Goal: Transaction & Acquisition: Purchase product/service

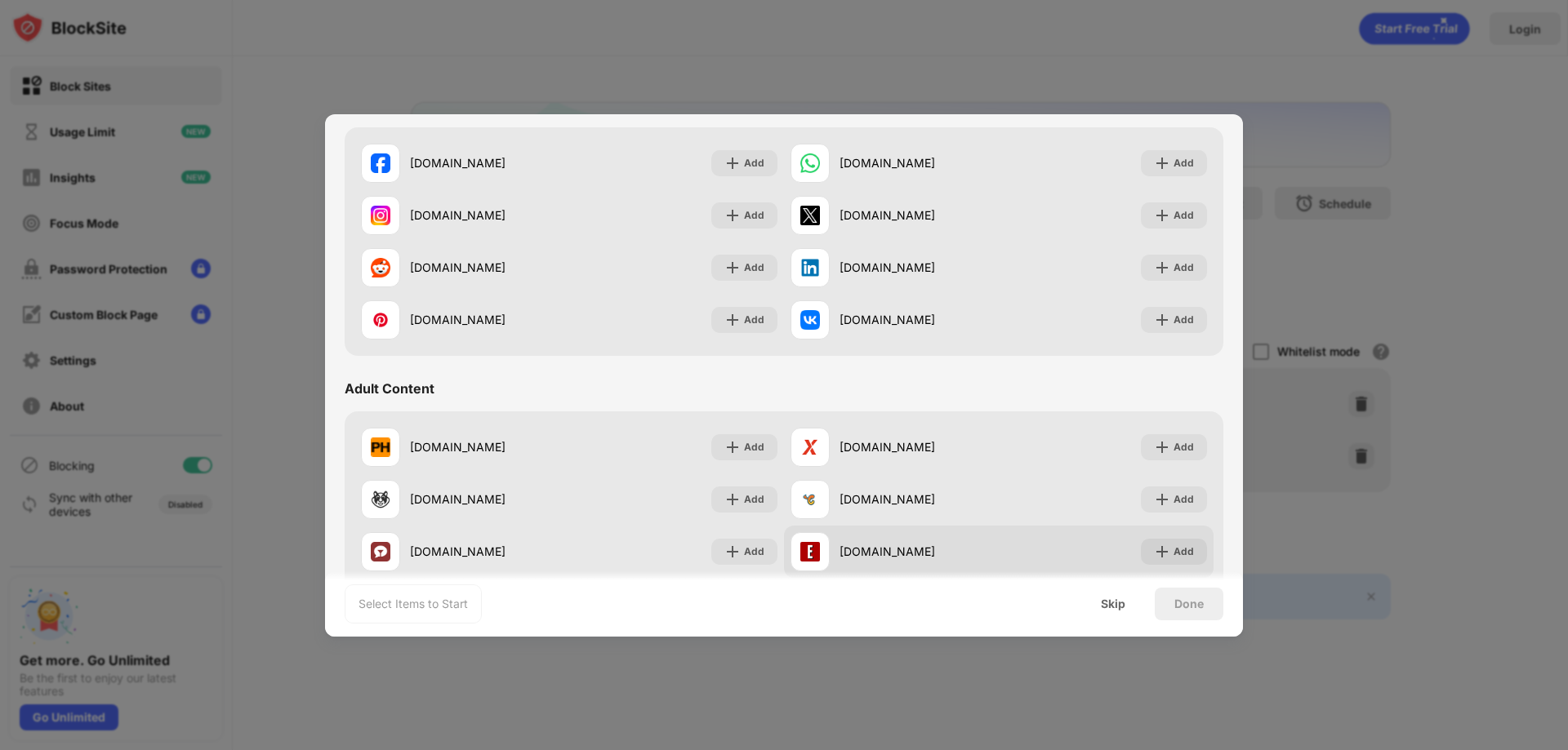
scroll to position [571, 0]
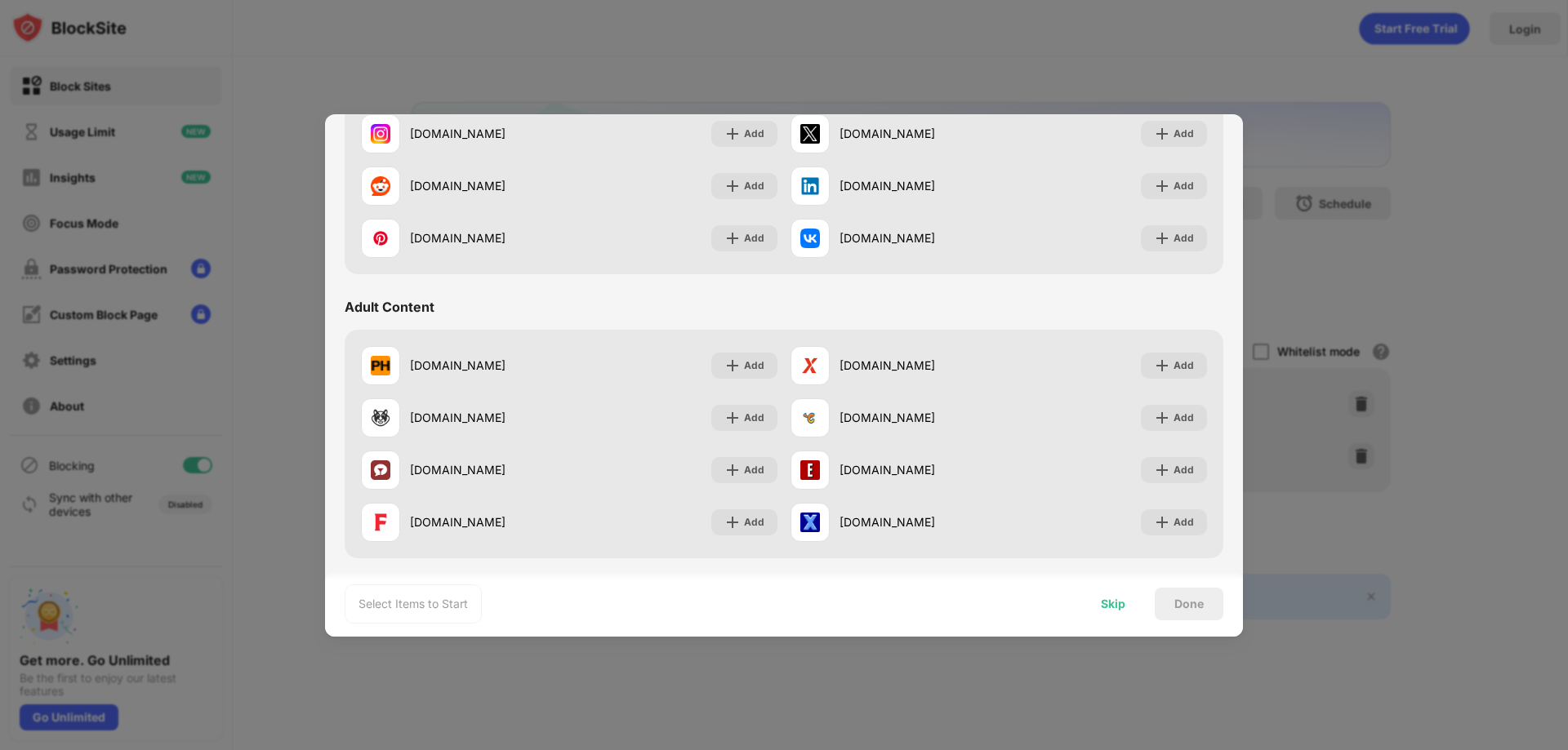
click at [1117, 604] on div "Skip" at bounding box center [1113, 604] width 24 height 13
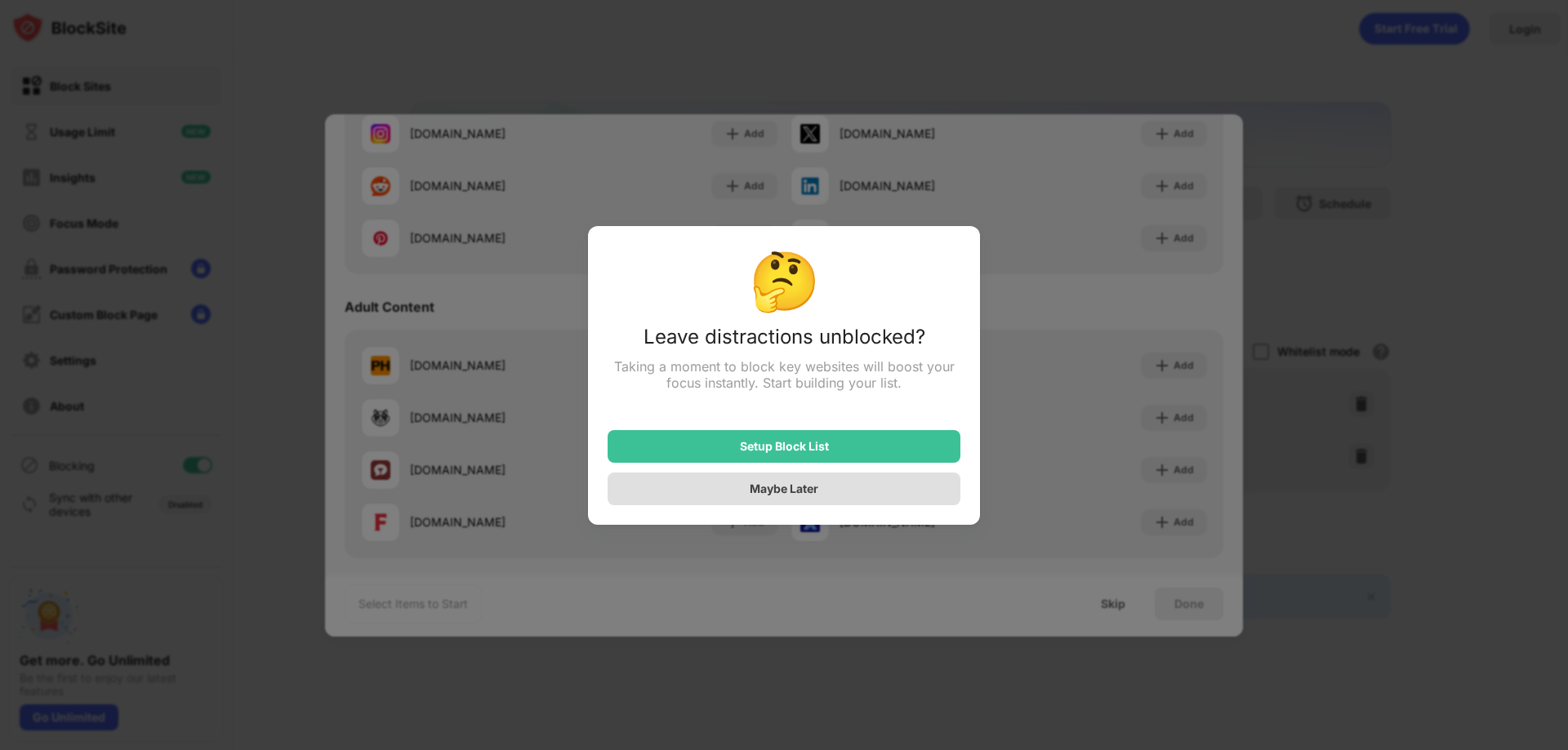
click at [859, 490] on div "Maybe Later" at bounding box center [784, 489] width 353 height 32
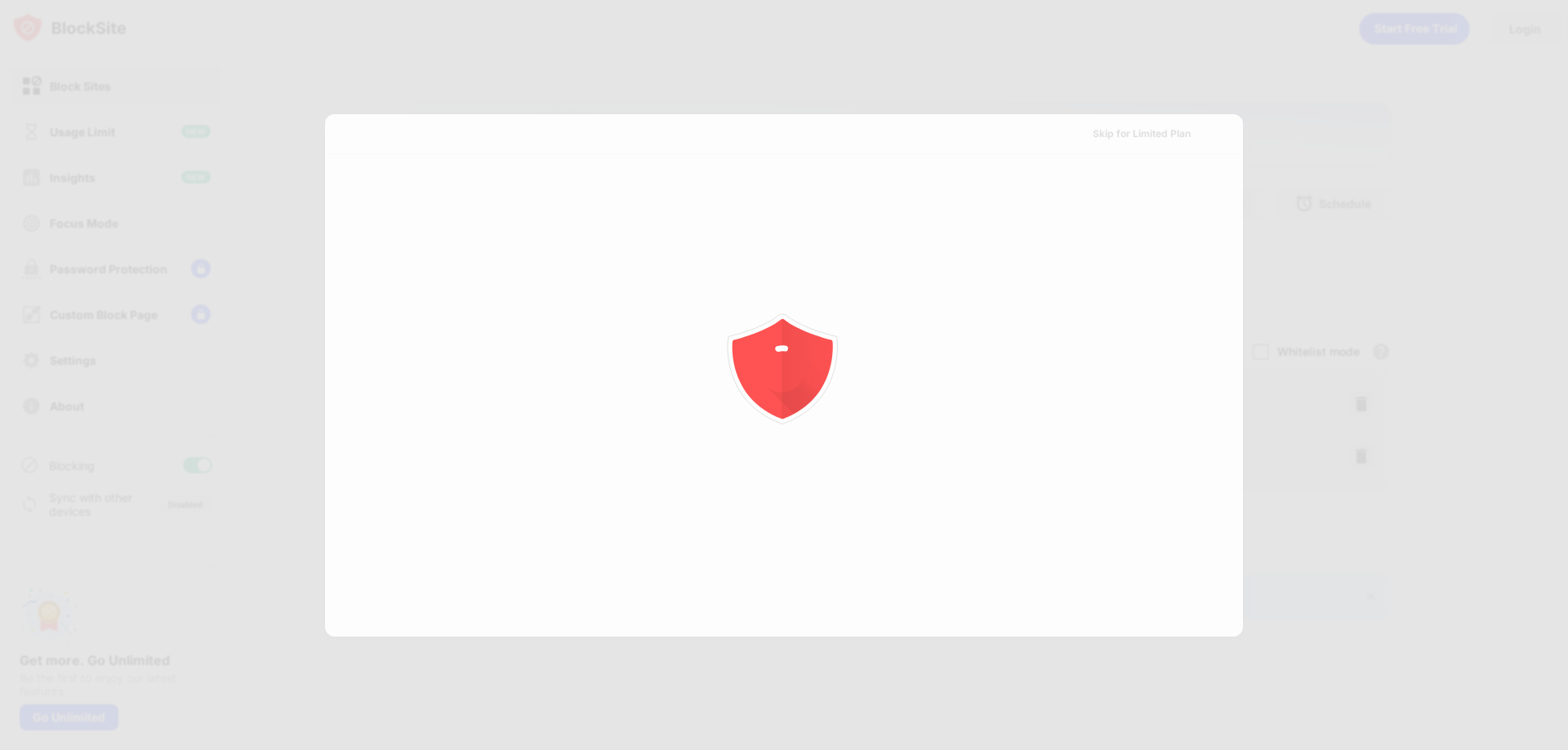
scroll to position [0, 0]
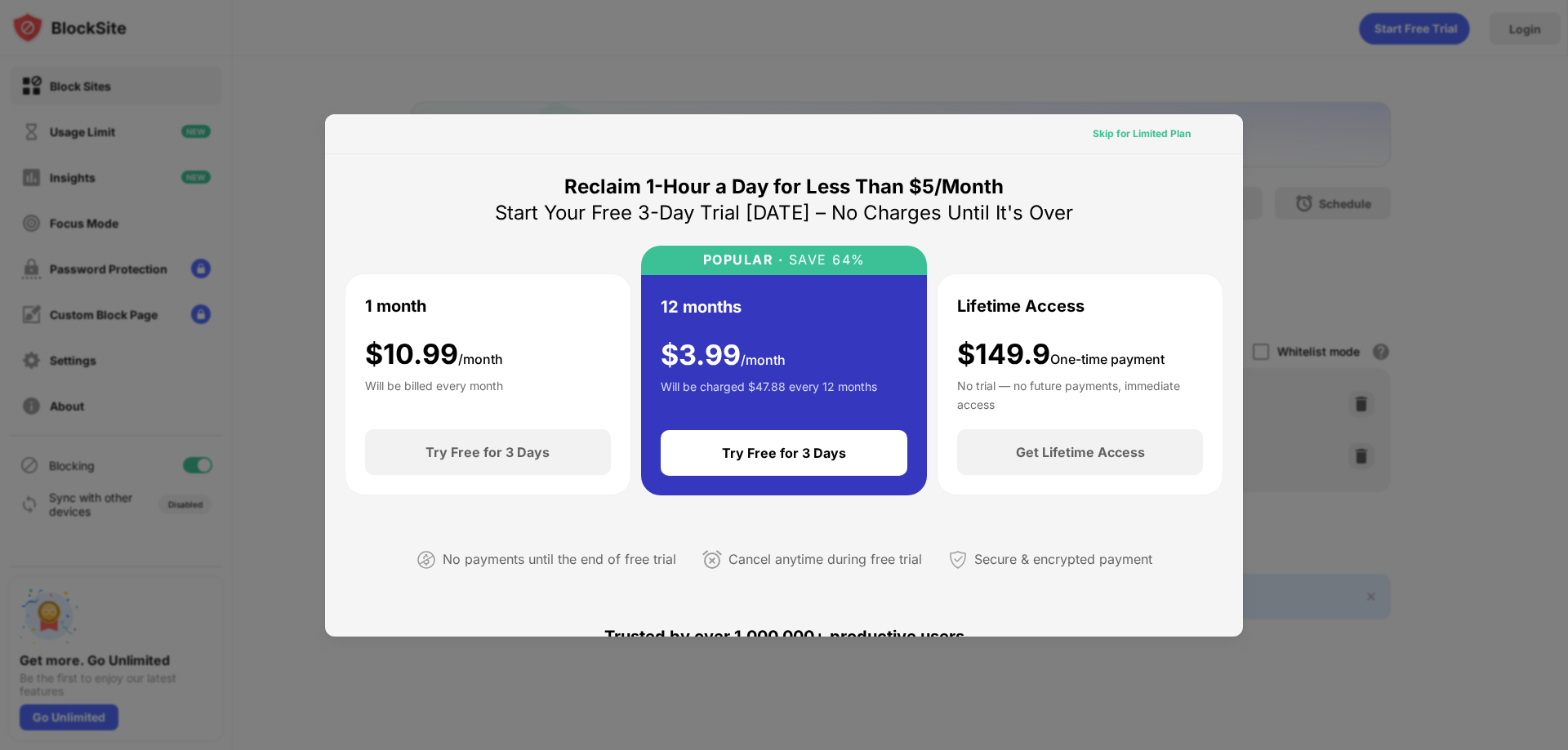
click at [1137, 137] on div "Skip for Limited Plan" at bounding box center [1142, 133] width 98 height 17
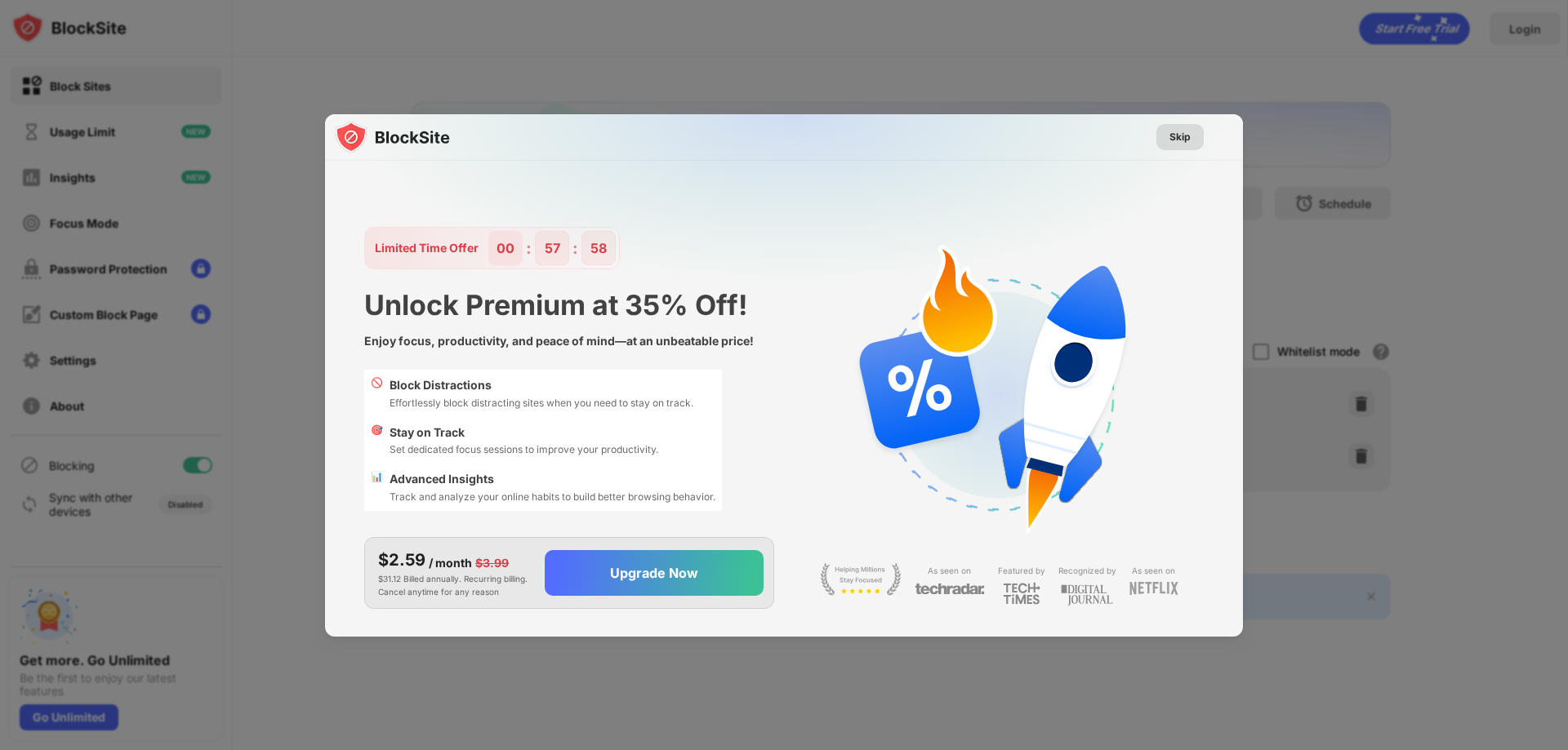
click at [1183, 143] on div "Skip" at bounding box center [1180, 137] width 21 height 17
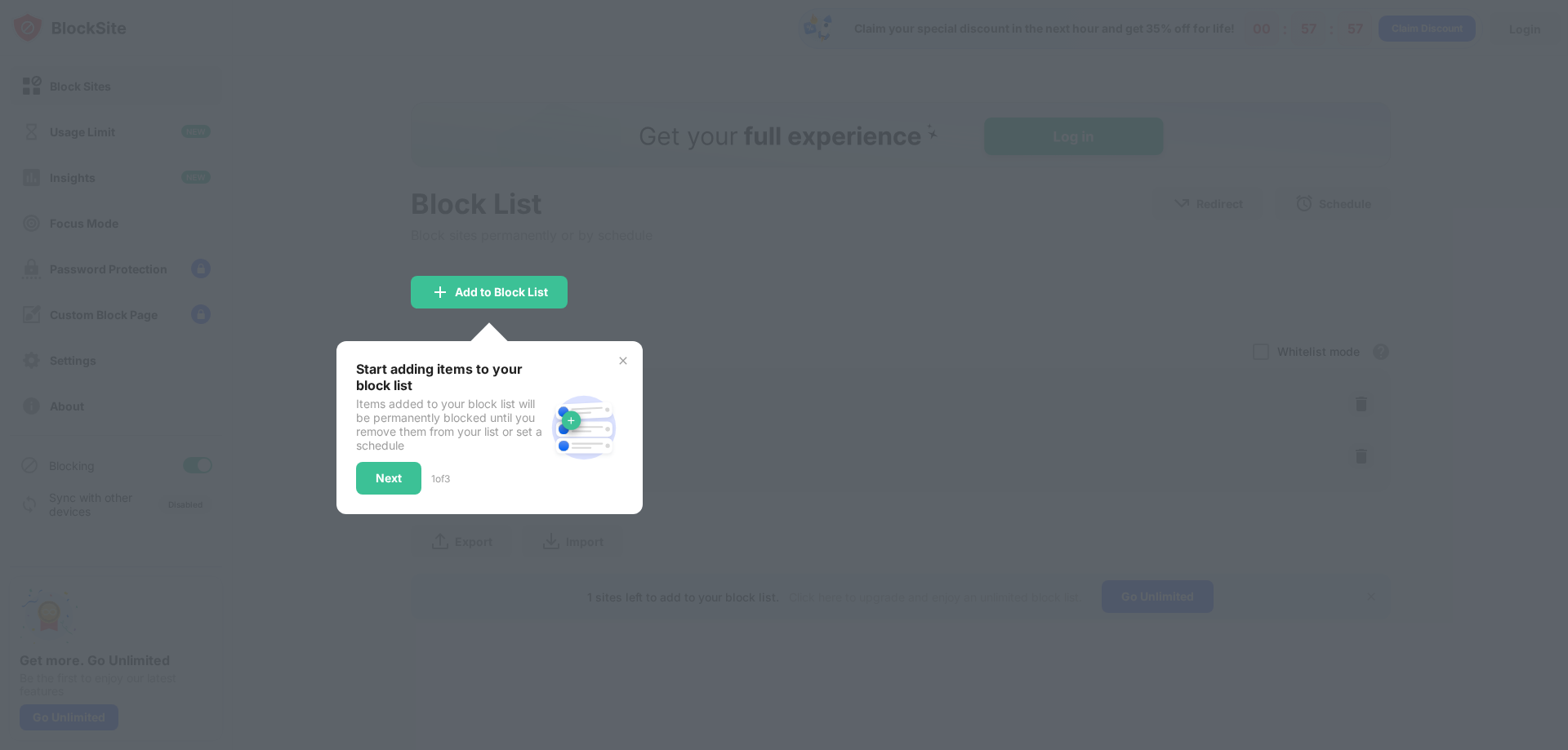
click at [626, 360] on img at bounding box center [623, 361] width 13 height 13
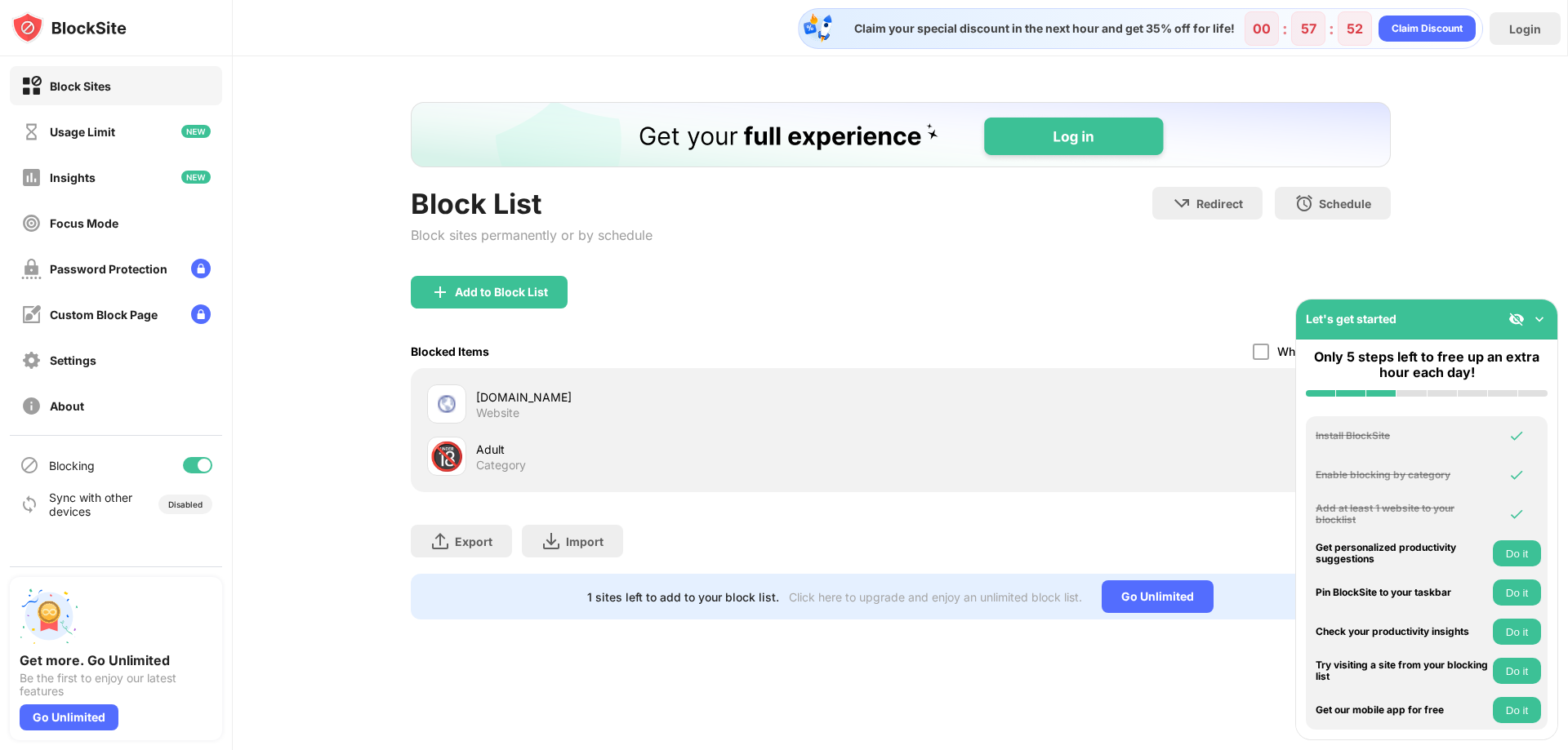
click at [1538, 322] on img at bounding box center [1539, 319] width 17 height 17
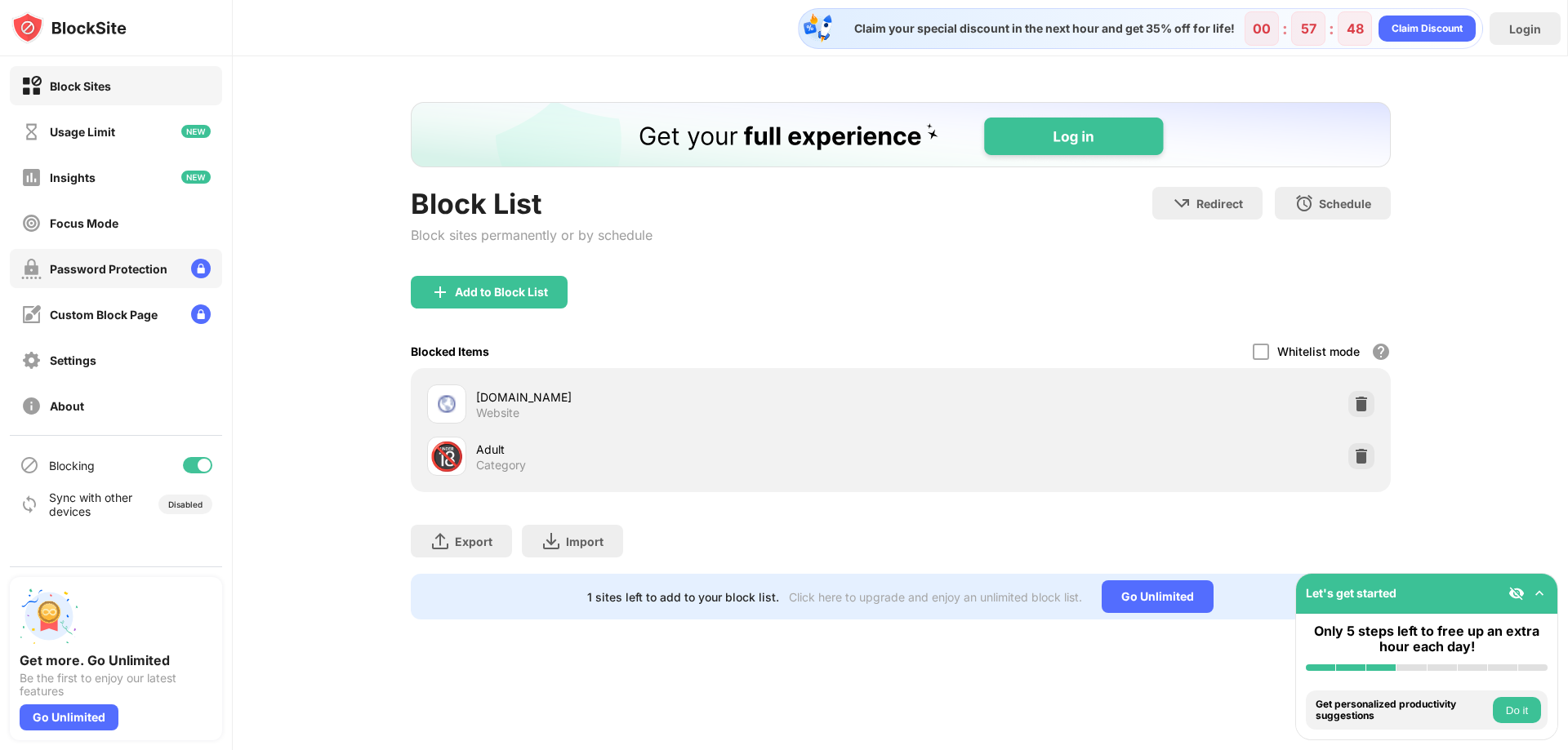
click at [123, 275] on div "Password Protection" at bounding box center [108, 269] width 118 height 14
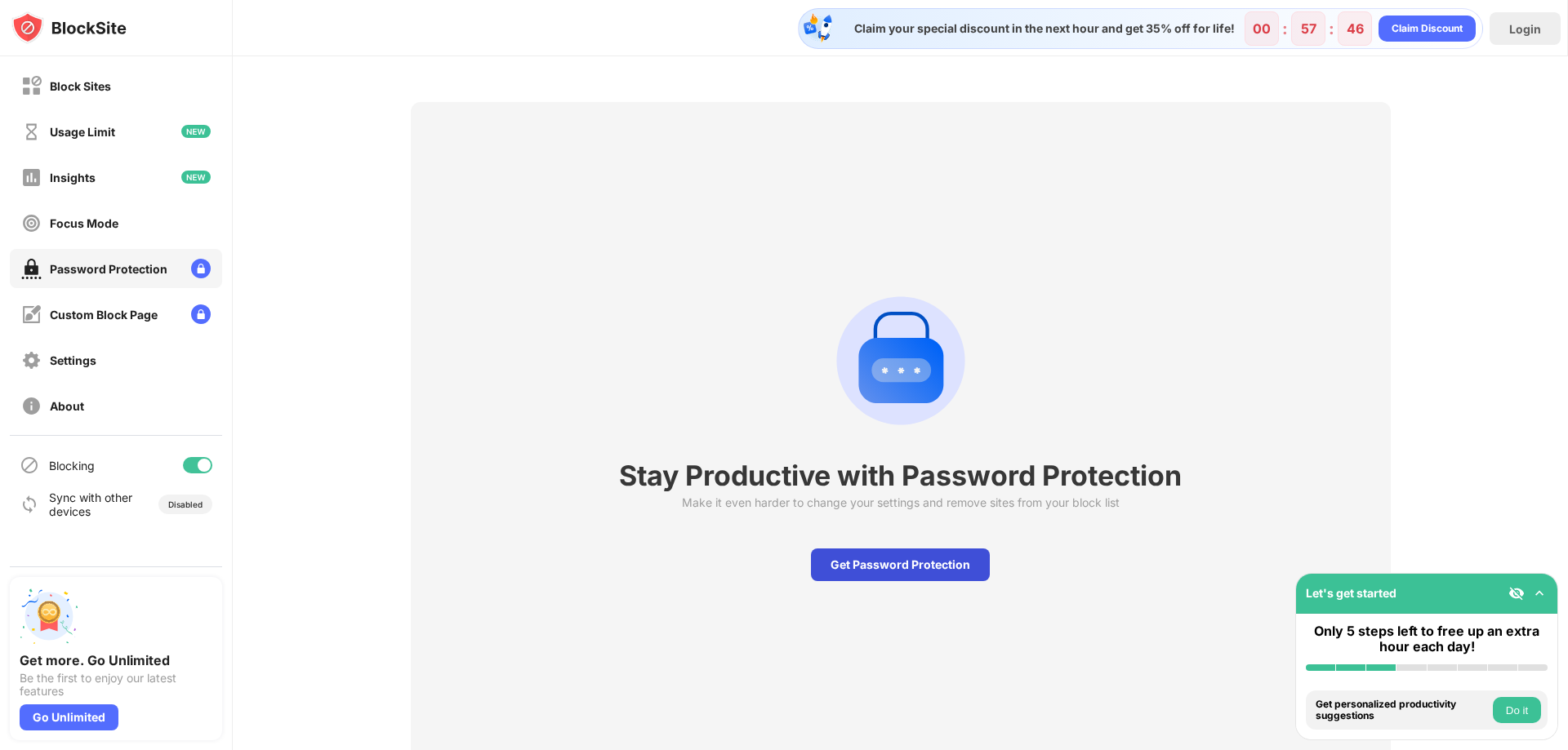
click at [915, 570] on div "Get Password Protection" at bounding box center [900, 564] width 179 height 32
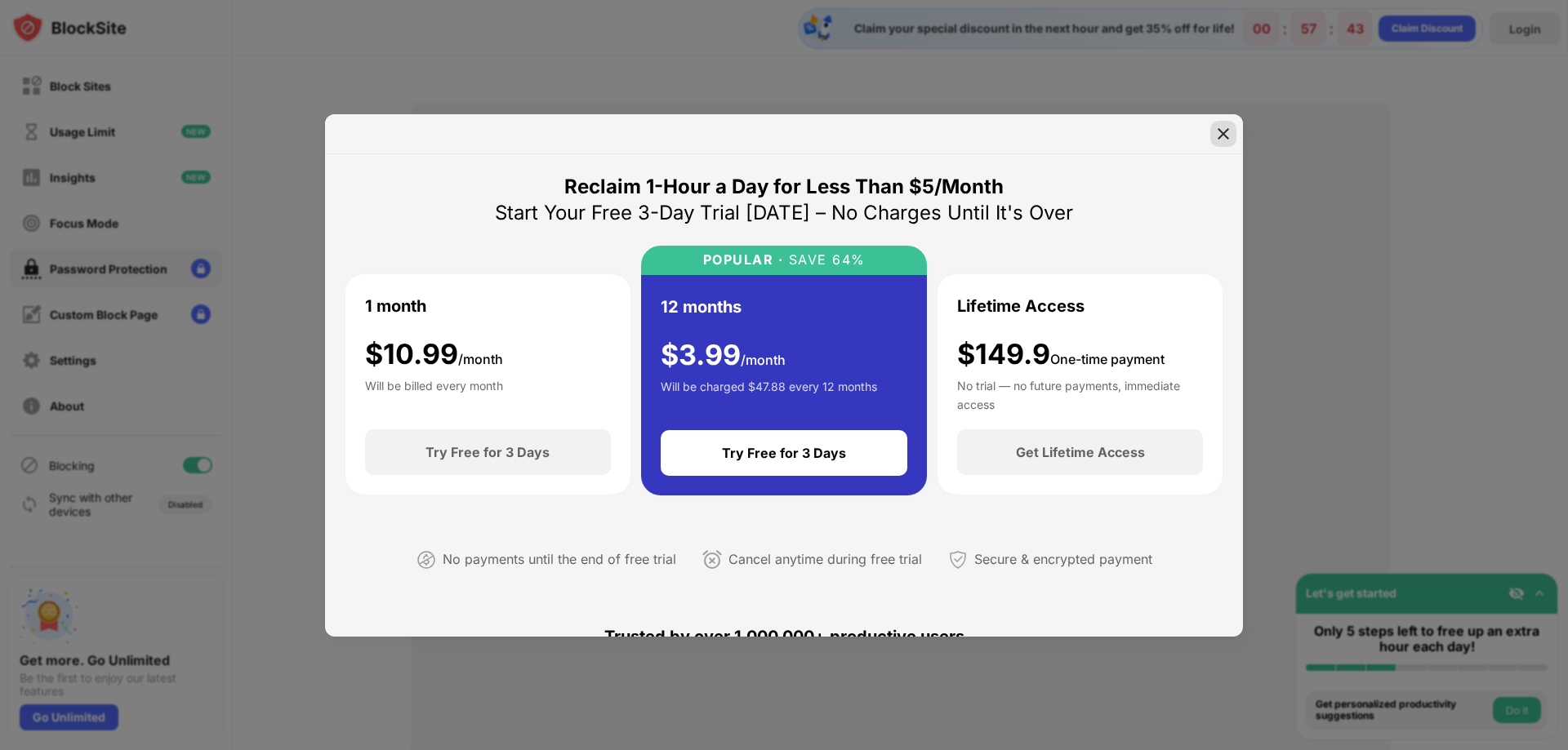
click at [1226, 127] on img at bounding box center [1223, 133] width 17 height 17
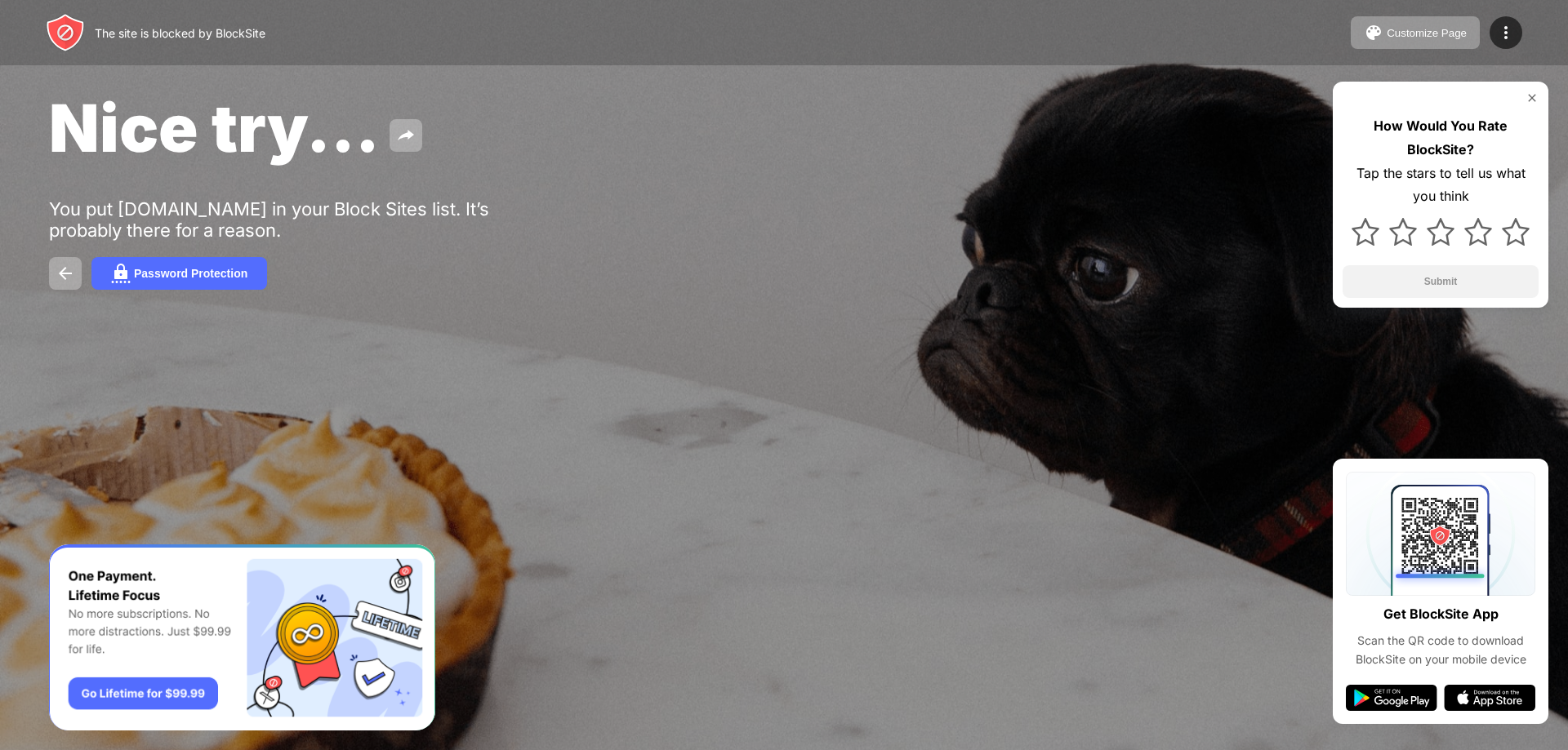
click at [227, 253] on div "Nice try... You put web.whatsapp.com in your Block Sites list. It’s probably th…" at bounding box center [784, 189] width 1568 height 378
click at [228, 267] on div "Password Protection" at bounding box center [191, 273] width 113 height 13
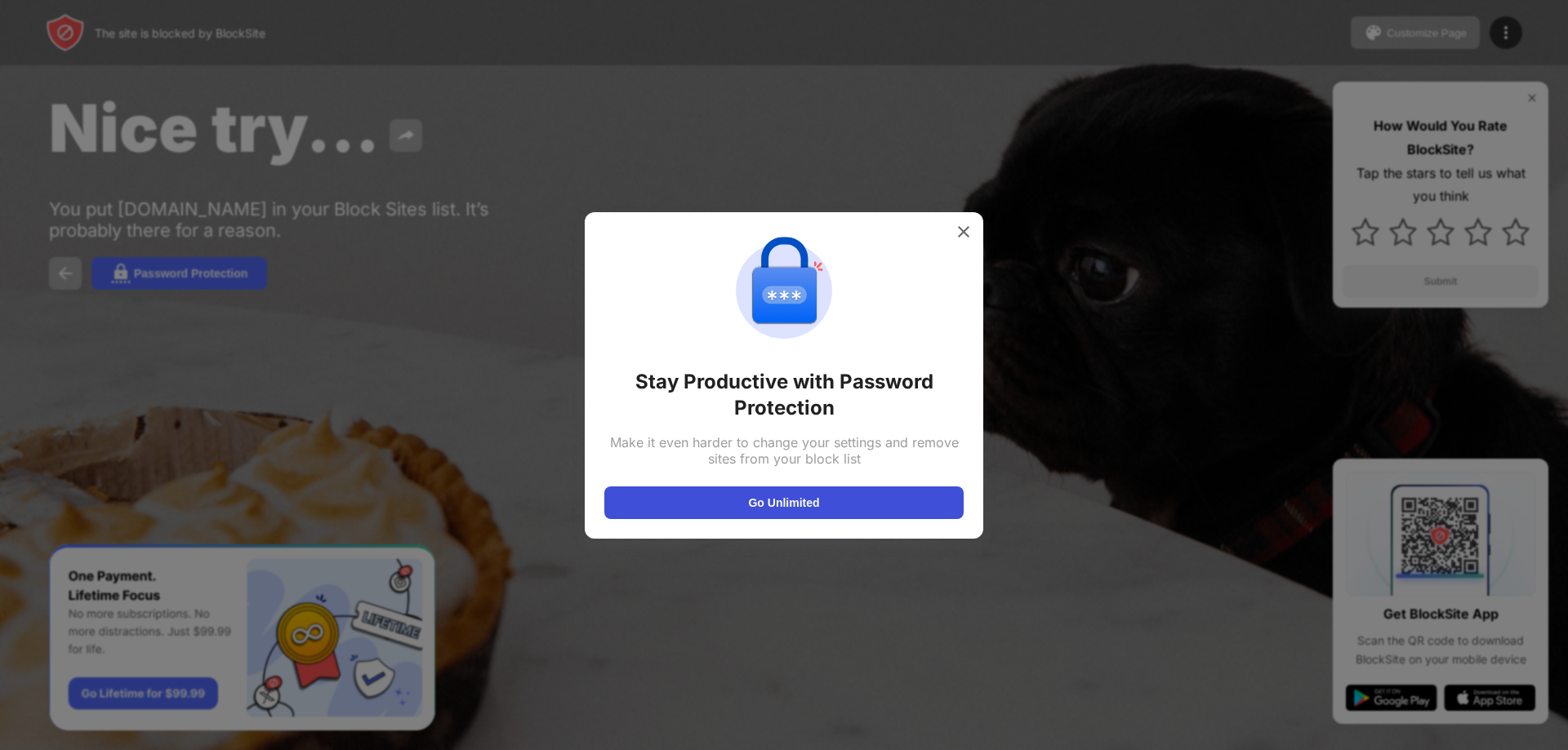
click at [825, 500] on button "Go Unlimited" at bounding box center [784, 503] width 359 height 32
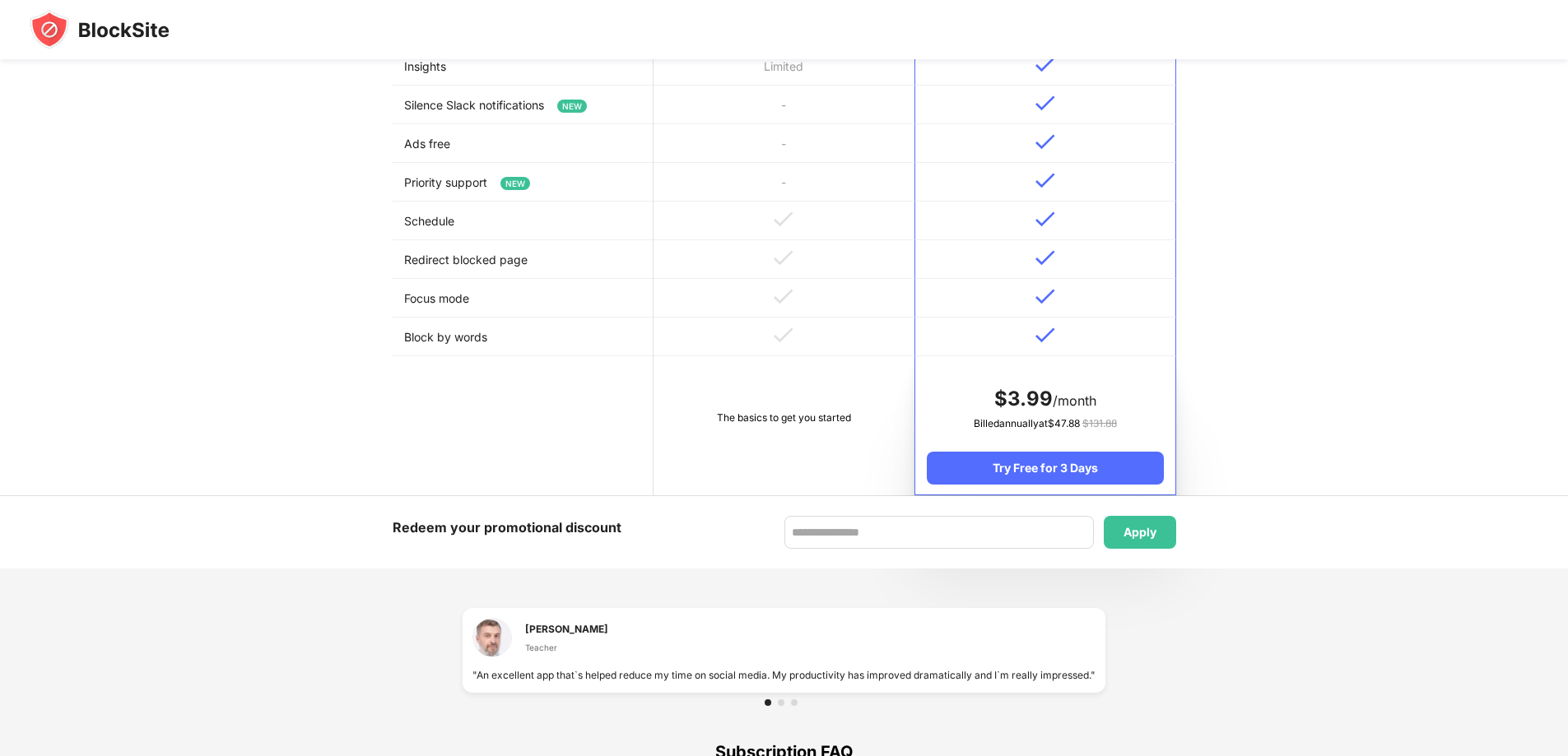
scroll to position [823, 0]
